Goal: Information Seeking & Learning: Learn about a topic

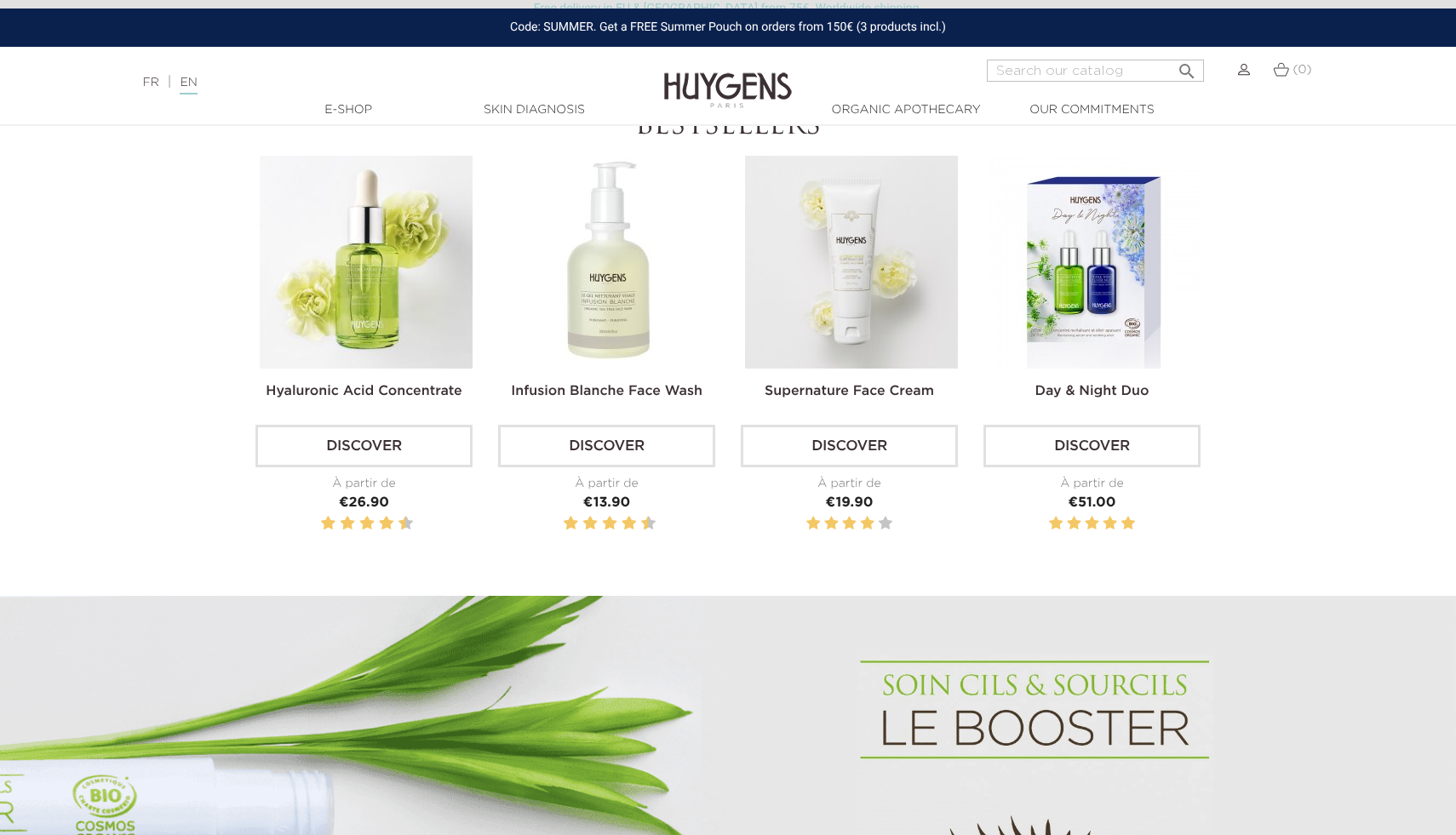
scroll to position [685, 0]
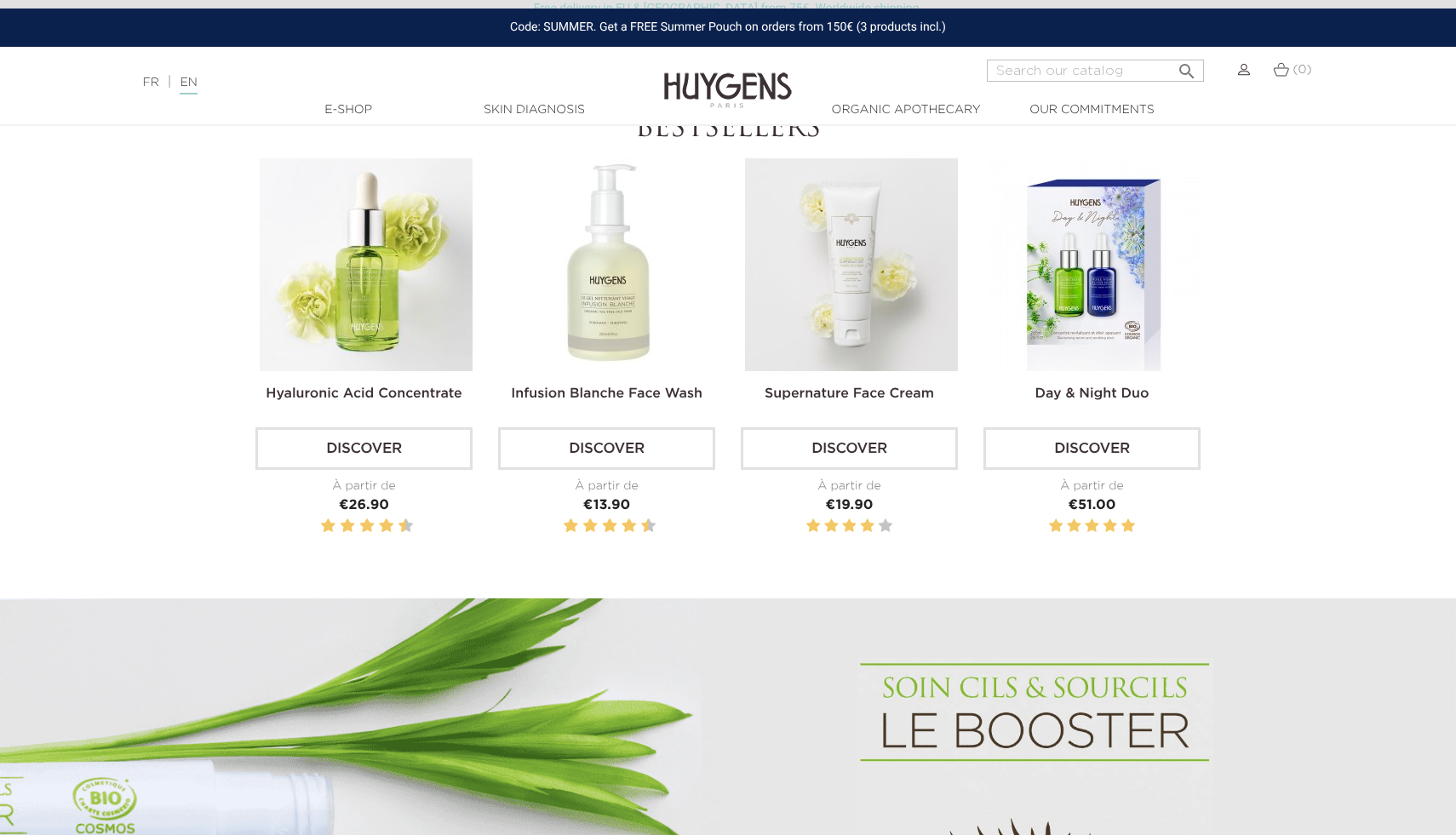
click at [1394, 89] on div "Language: FR | EN Français English  Search (0) " at bounding box center [728, 80] width 1456 height 41
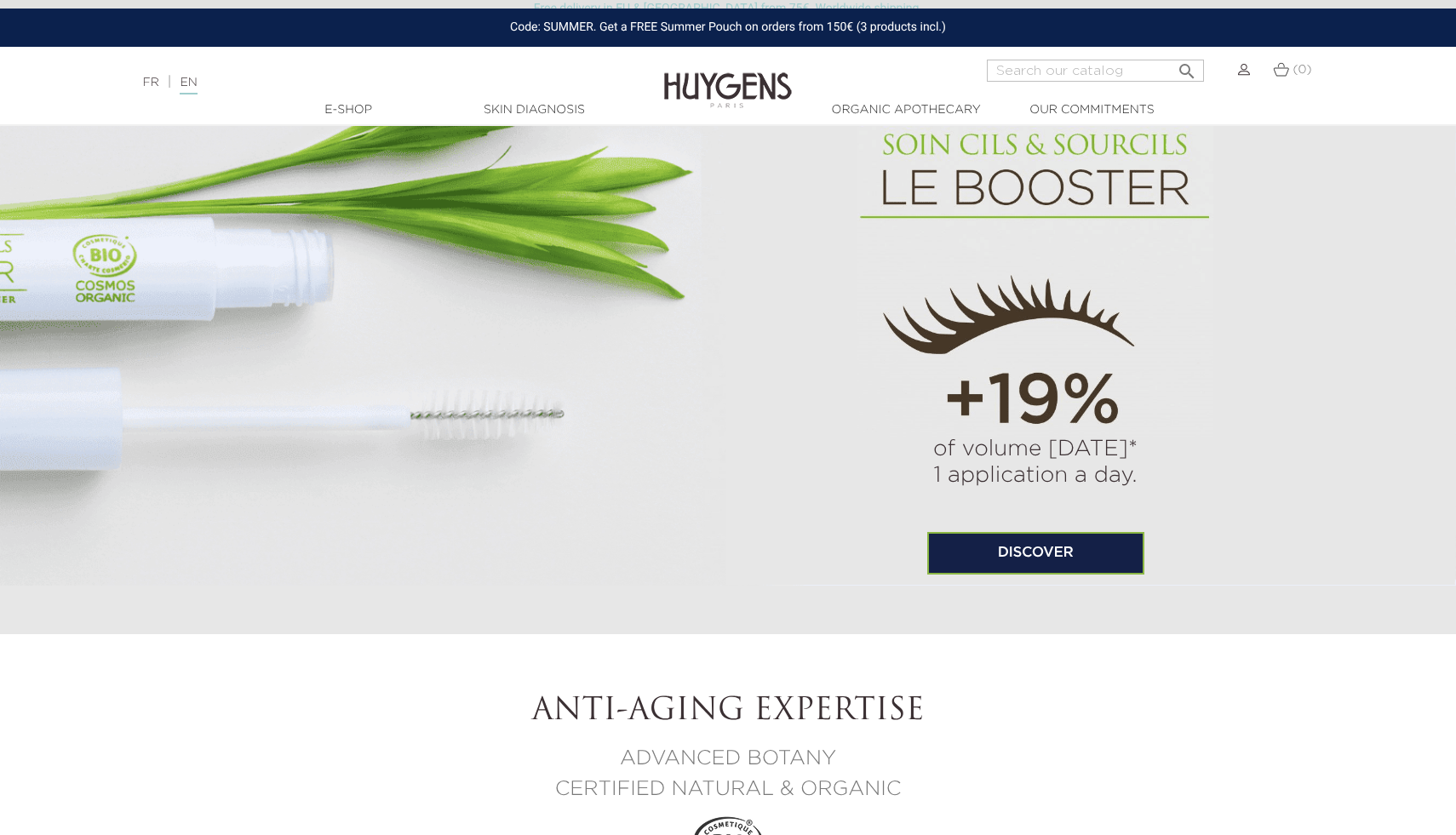
scroll to position [0, 0]
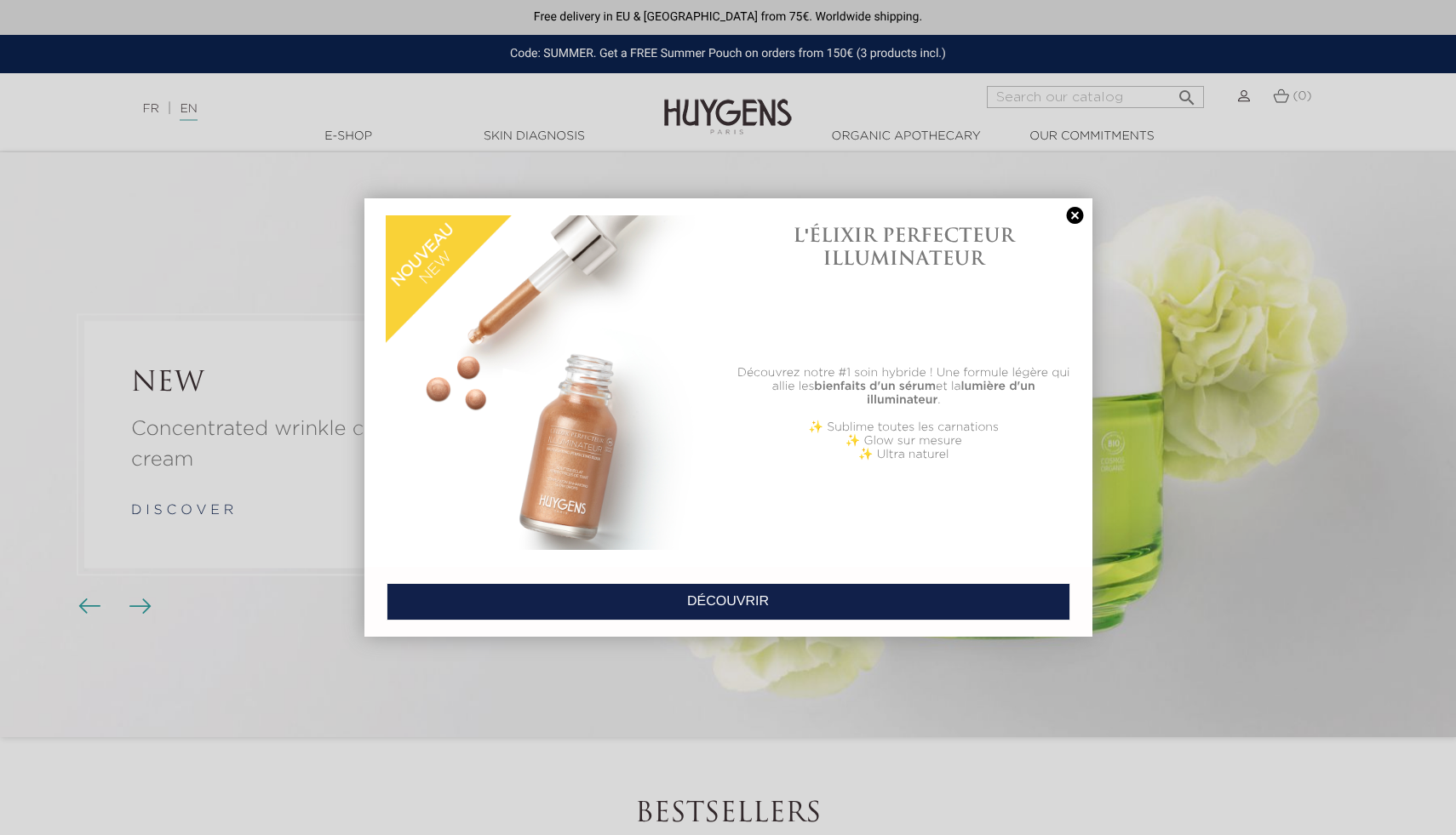
click at [1073, 219] on link at bounding box center [1076, 215] width 24 height 18
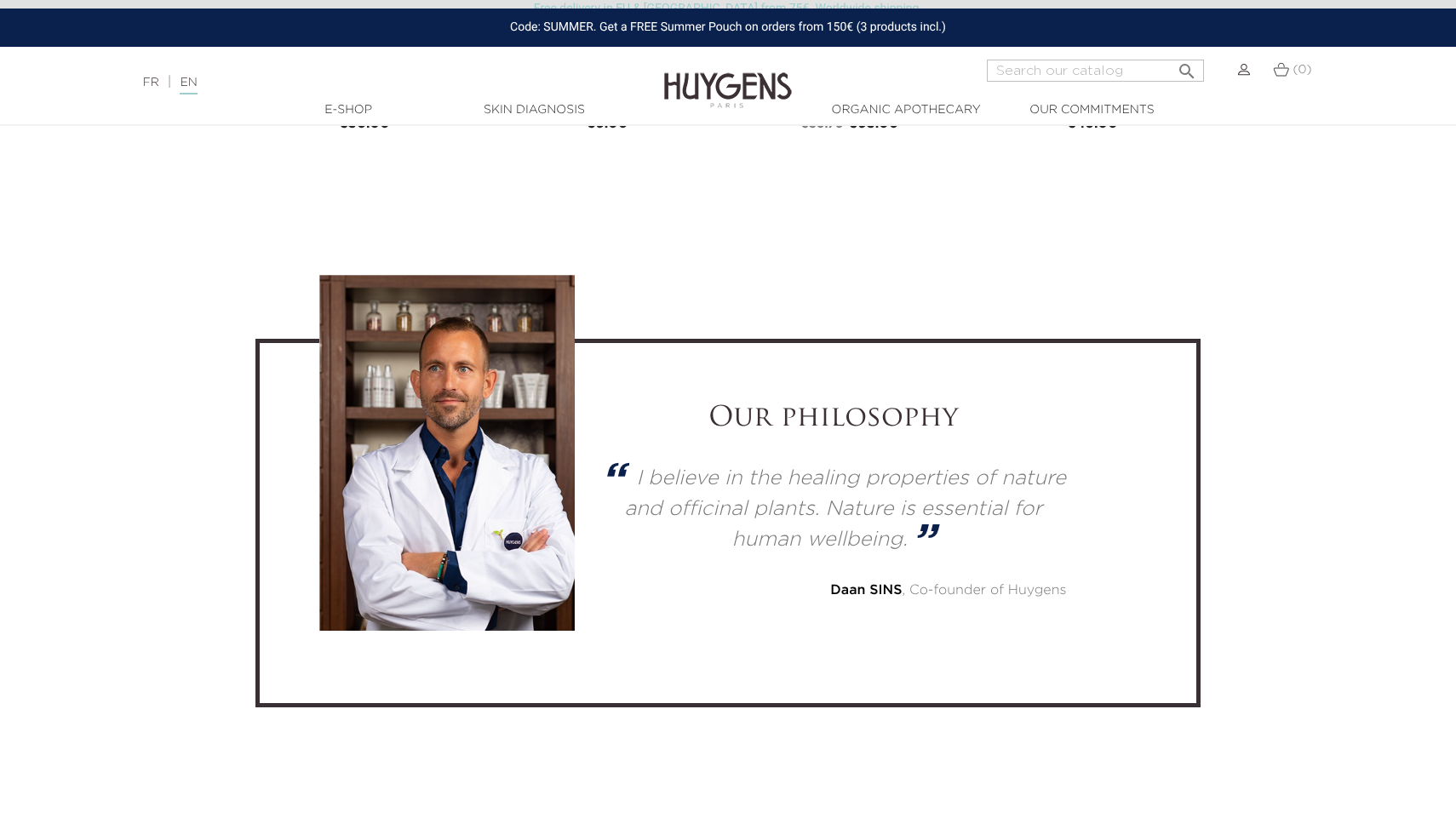
scroll to position [4509, 0]
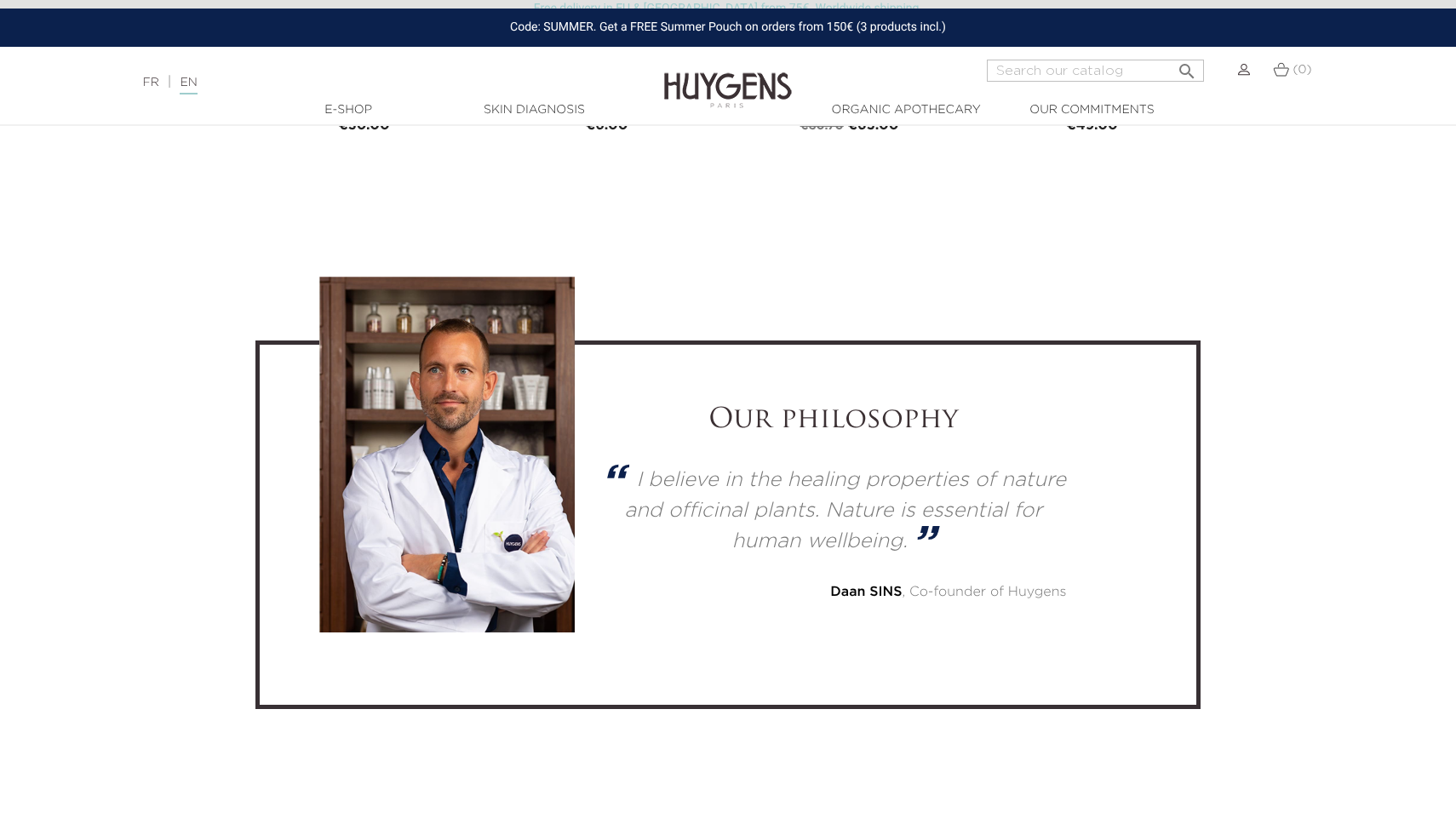
click at [854, 590] on strong "Daan SINS" at bounding box center [866, 592] width 71 height 14
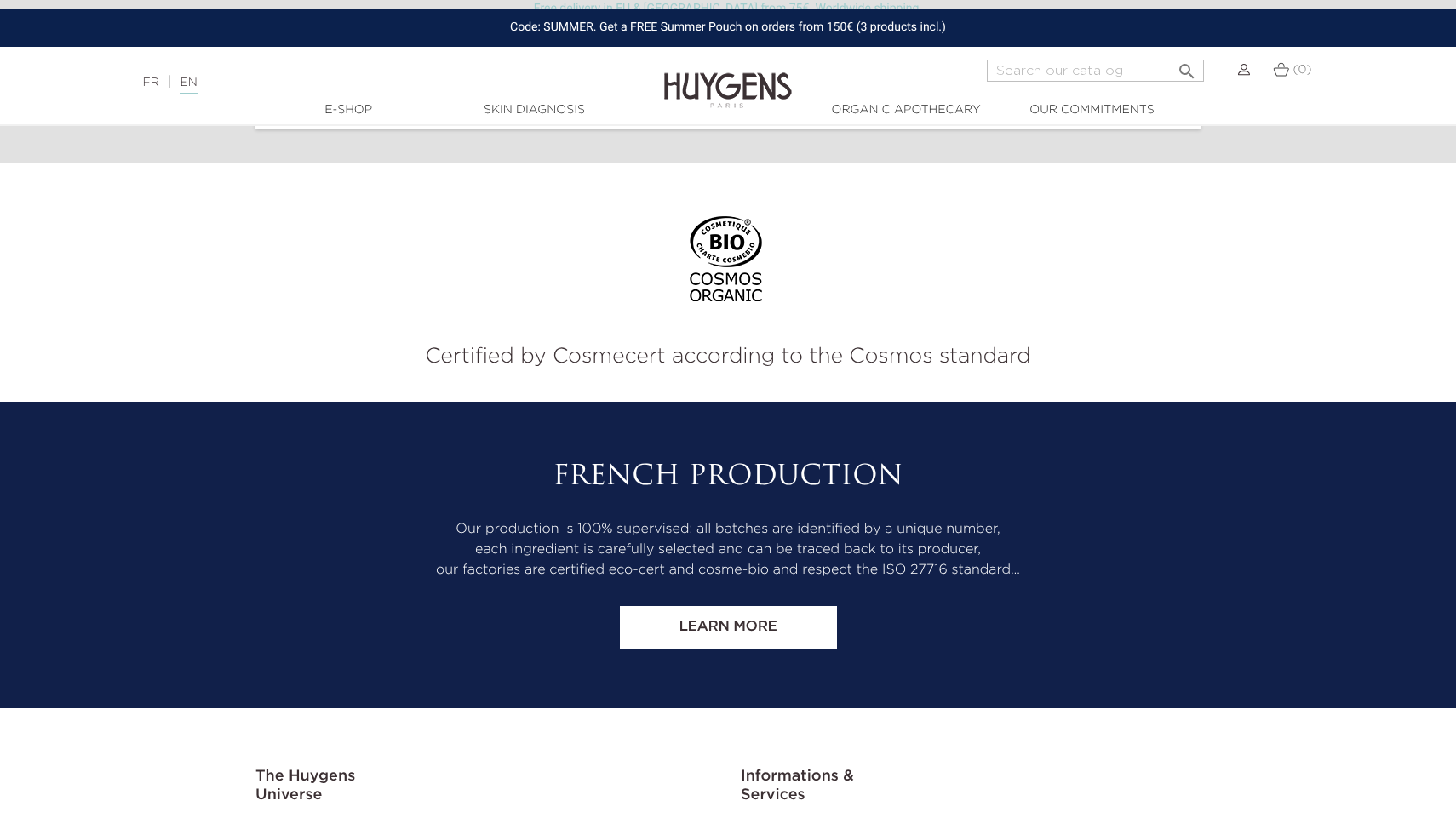
scroll to position [7101, 0]
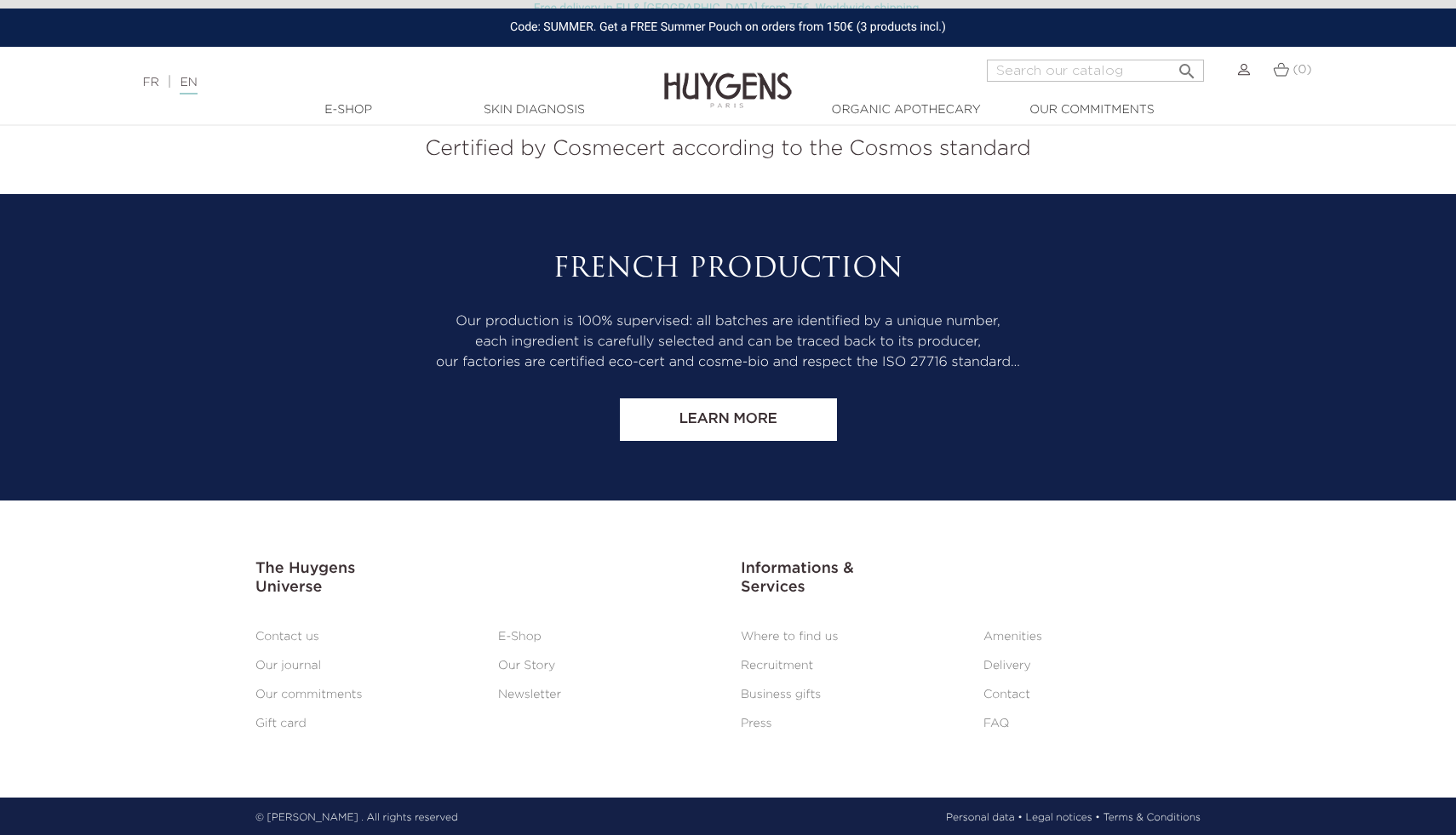
click at [539, 667] on link "Our Story" at bounding box center [527, 665] width 57 height 12
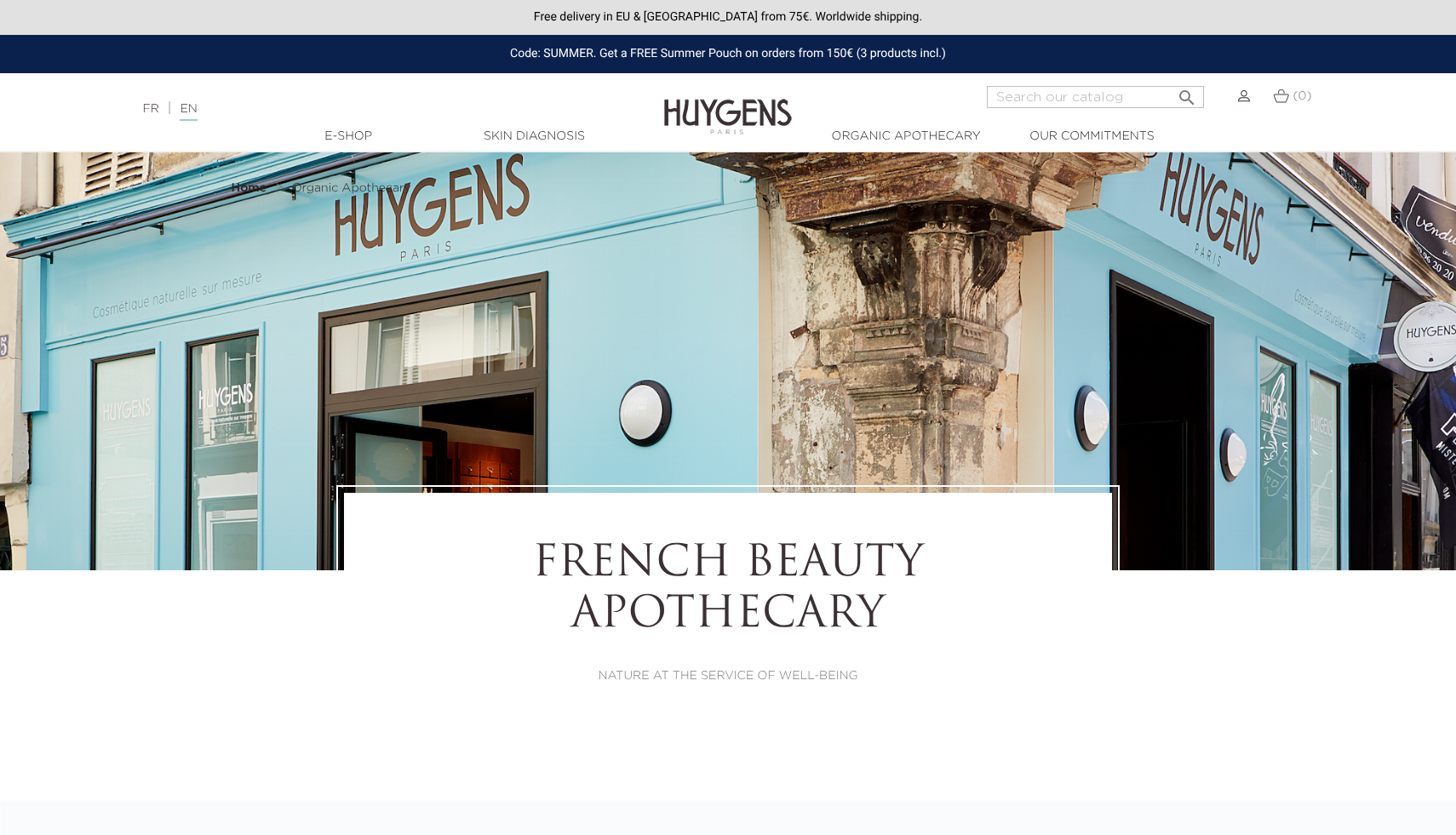
select select "FR"
